Goal: Task Accomplishment & Management: Manage account settings

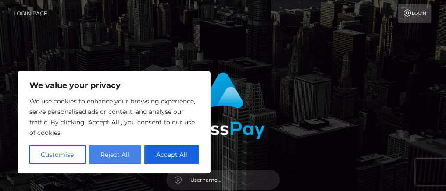
click at [117, 153] on button "Reject All" at bounding box center [115, 154] width 52 height 19
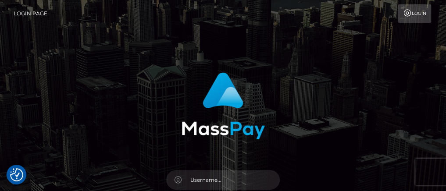
scroll to position [35, 0]
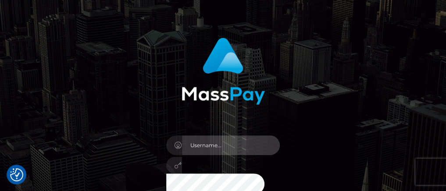
click at [217, 148] on input "text" at bounding box center [231, 145] width 98 height 20
type input "[EMAIL_ADDRESS][DOMAIN_NAME]"
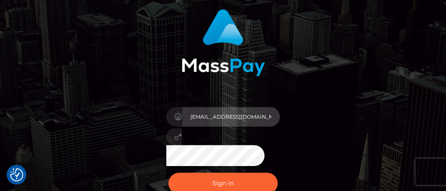
click at [227, 117] on input "[EMAIL_ADDRESS][DOMAIN_NAME]" at bounding box center [231, 117] width 98 height 20
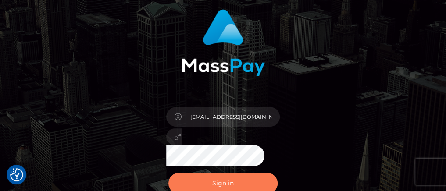
click at [210, 186] on button "Sign in" at bounding box center [223, 183] width 110 height 21
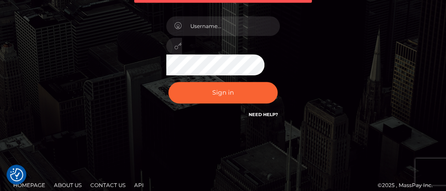
scroll to position [184, 0]
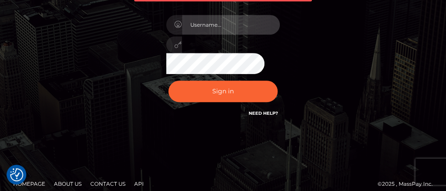
click at [206, 31] on input "text" at bounding box center [231, 25] width 98 height 20
type input "[EMAIL_ADDRESS][DOMAIN_NAME]"
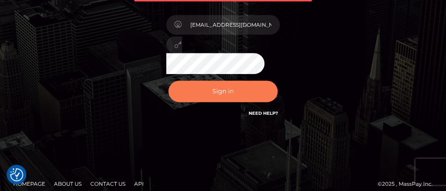
click at [219, 102] on button "Sign in" at bounding box center [223, 91] width 110 height 21
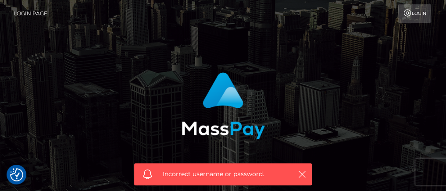
scroll to position [206, 0]
